Goal: Transaction & Acquisition: Book appointment/travel/reservation

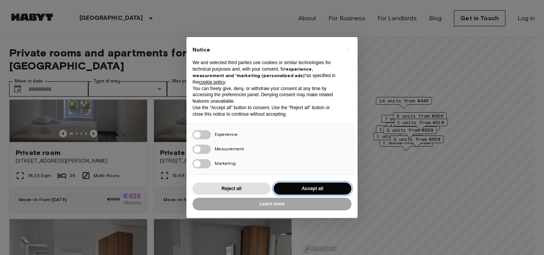
click at [314, 188] on button "Accept all" at bounding box center [313, 189] width 78 height 13
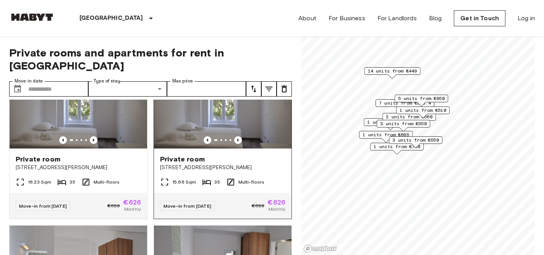
scroll to position [11, 0]
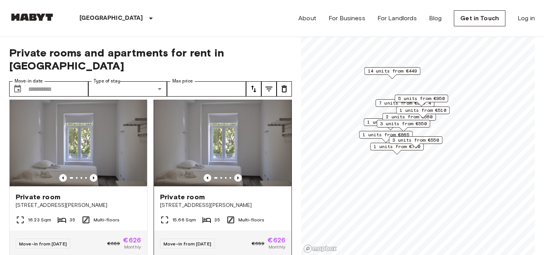
click at [236, 174] on icon "Previous image" at bounding box center [238, 178] width 8 height 8
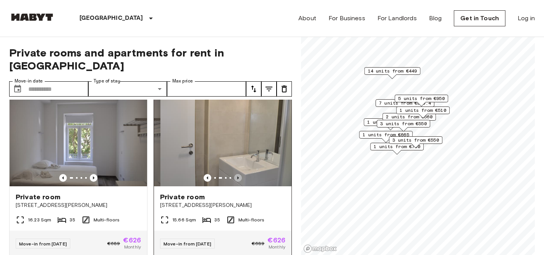
click at [236, 174] on icon "Previous image" at bounding box center [238, 178] width 8 height 8
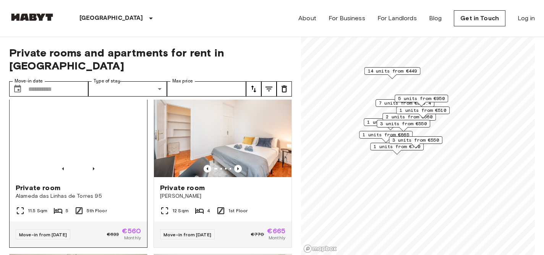
scroll to position [695, 0]
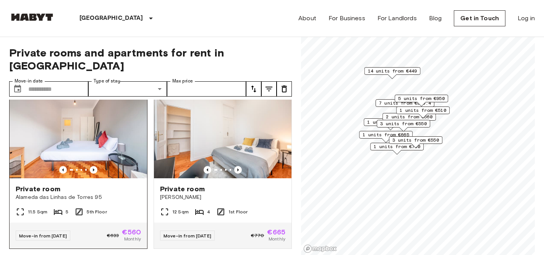
click at [101, 148] on img at bounding box center [79, 133] width 138 height 92
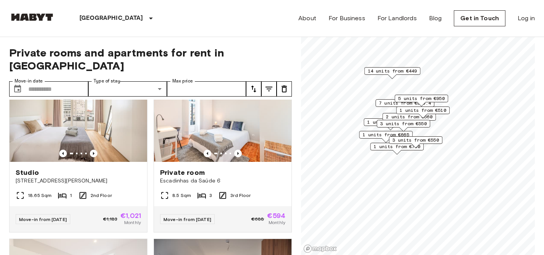
scroll to position [879, 0]
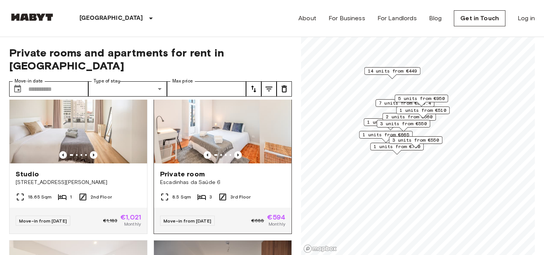
click at [205, 110] on img at bounding box center [223, 118] width 138 height 92
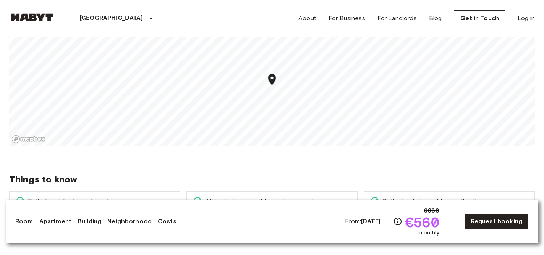
scroll to position [744, 0]
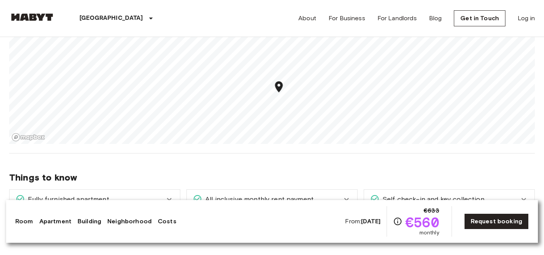
click at [286, 167] on div "Things to know Fully furnished apartment All you need to do is pack your clothe…" at bounding box center [272, 198] width 526 height 88
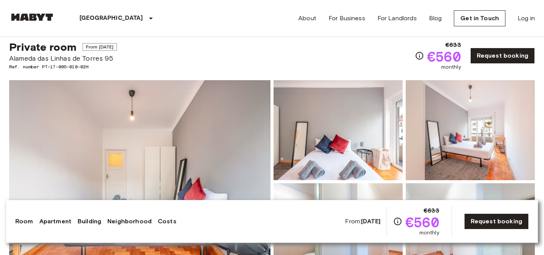
scroll to position [0, 0]
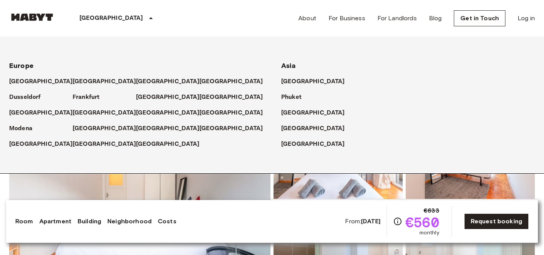
click at [322, 172] on div "Europe Amsterdam Berlin Brussels Cologne Dusseldorf Frankfurt Graz Hamburg Leip…" at bounding box center [263, 105] width 544 height 137
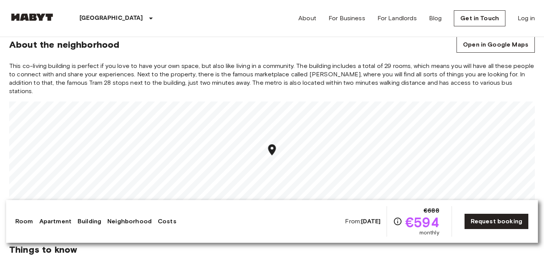
scroll to position [668, 0]
